Goal: Find specific page/section: Find specific page/section

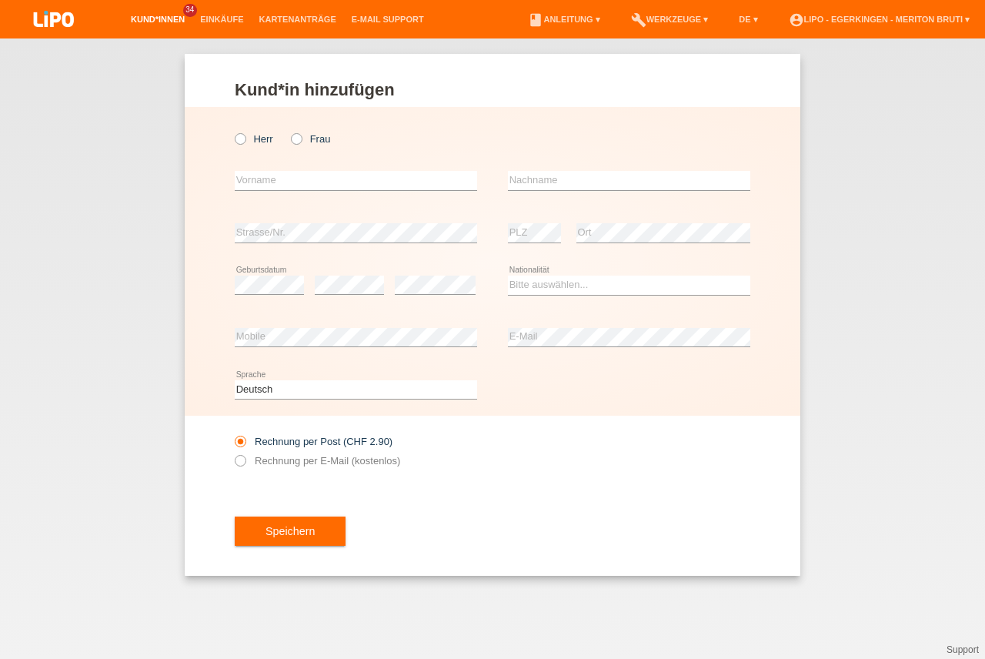
click at [159, 18] on link "Kund*innen" at bounding box center [157, 19] width 69 height 9
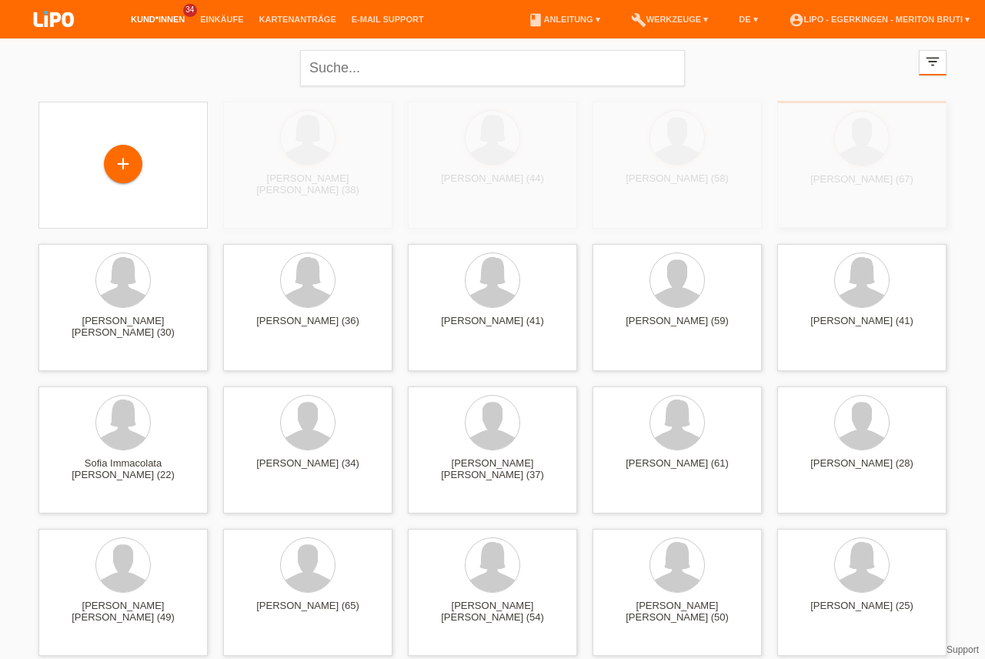
click at [801, 206] on div "Süleyman Günes (67) launch Anzeigen" at bounding box center [861, 164] width 169 height 127
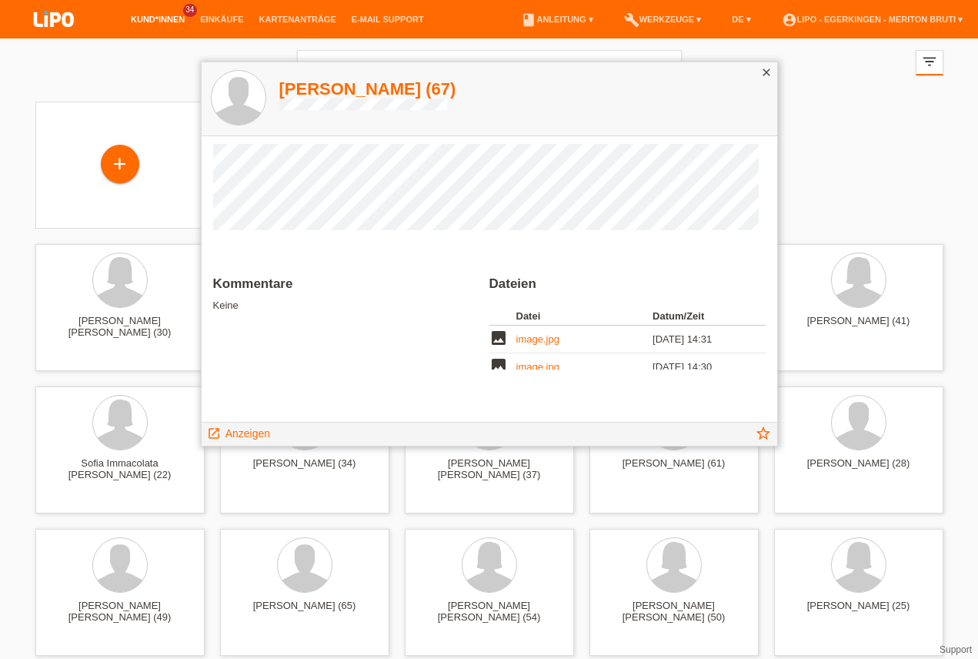
click at [767, 72] on icon "close" at bounding box center [766, 72] width 12 height 12
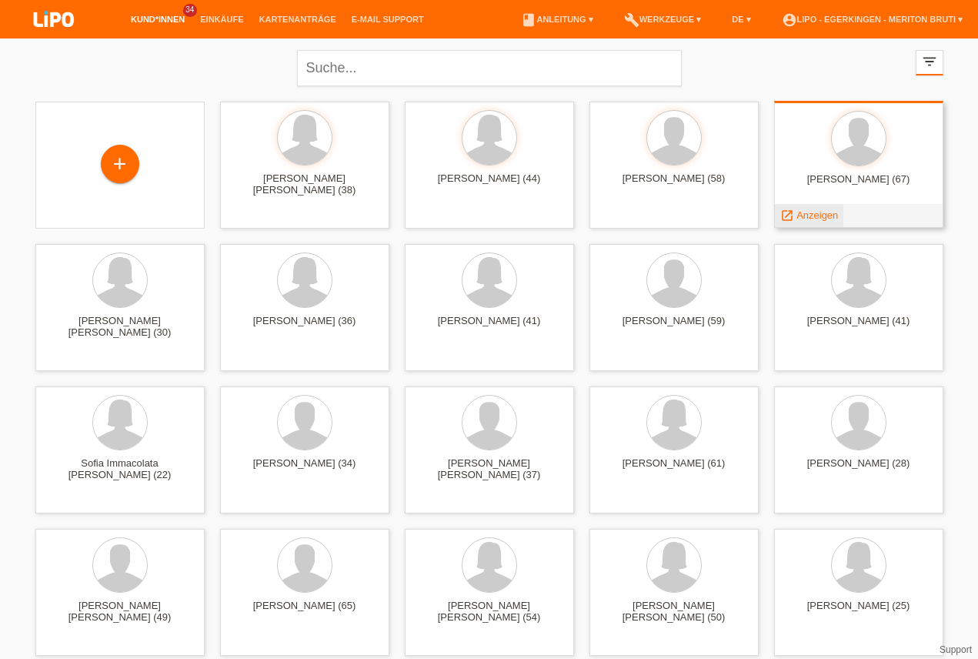
click at [800, 215] on span "Anzeigen" at bounding box center [817, 215] width 42 height 12
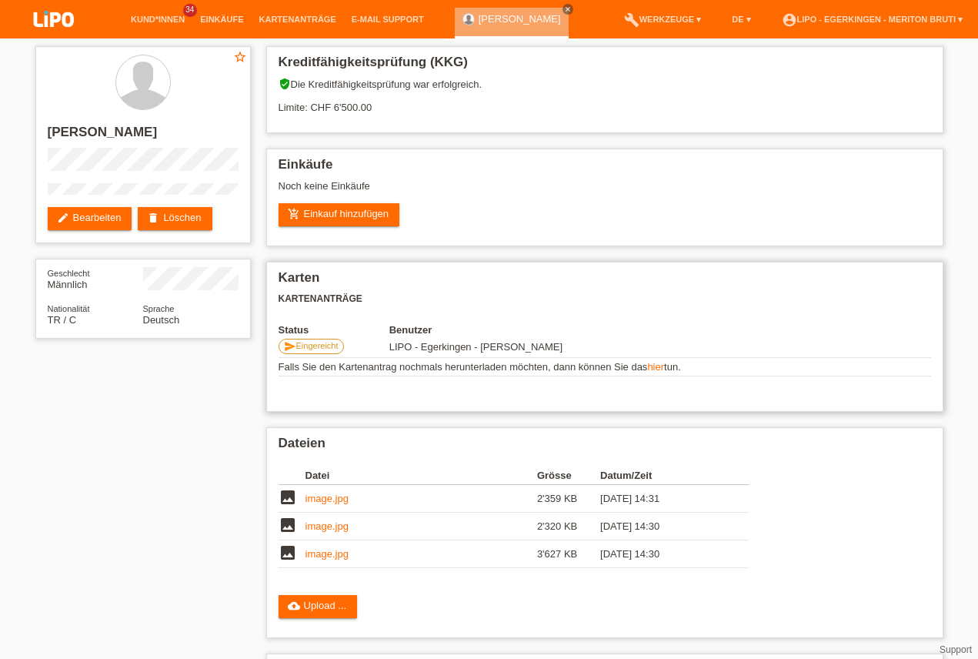
click at [659, 367] on link "hier" at bounding box center [655, 367] width 17 height 12
click at [156, 21] on link "Kund*innen" at bounding box center [157, 19] width 69 height 9
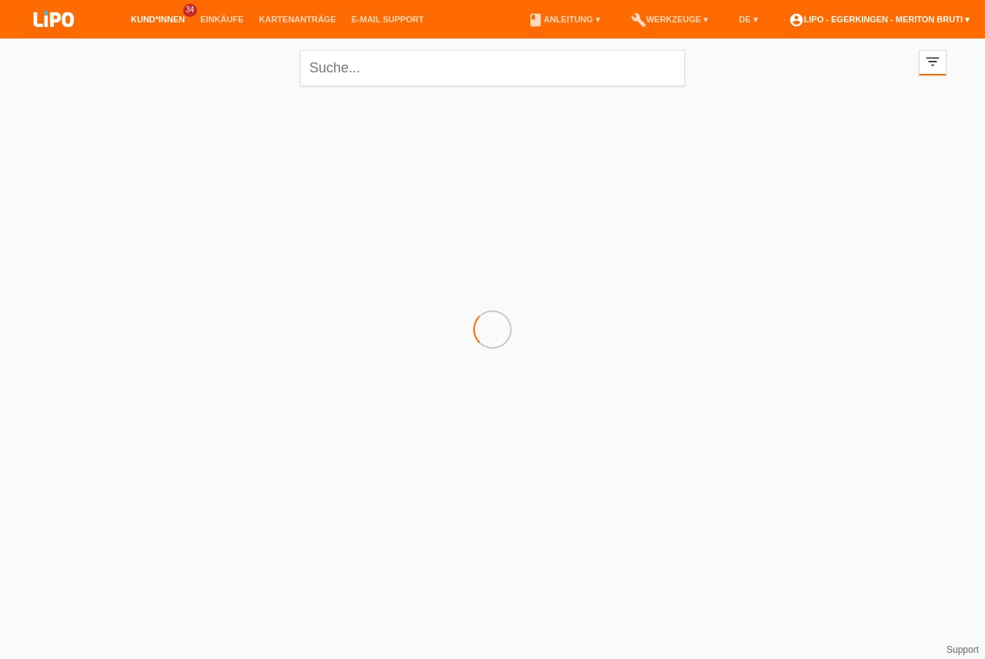
click at [921, 22] on link "account_circle LIPO - Egerkingen - Meriton Bruti ▾" at bounding box center [879, 19] width 196 height 9
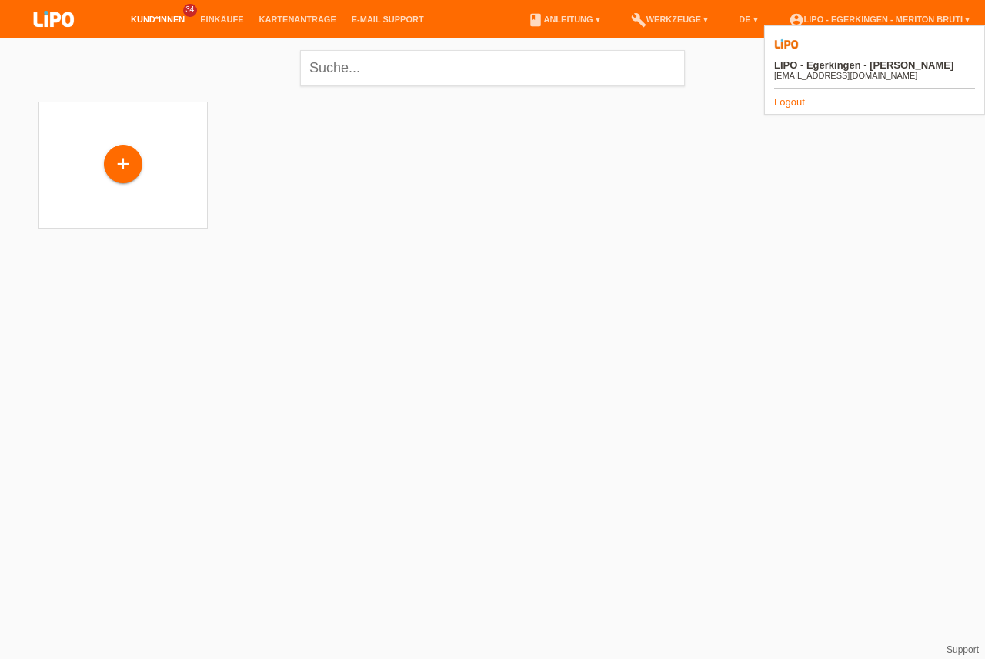
click at [789, 96] on link "Logout" at bounding box center [789, 102] width 31 height 12
click at [796, 96] on link "Logout" at bounding box center [789, 102] width 31 height 12
